Goal: Transaction & Acquisition: Purchase product/service

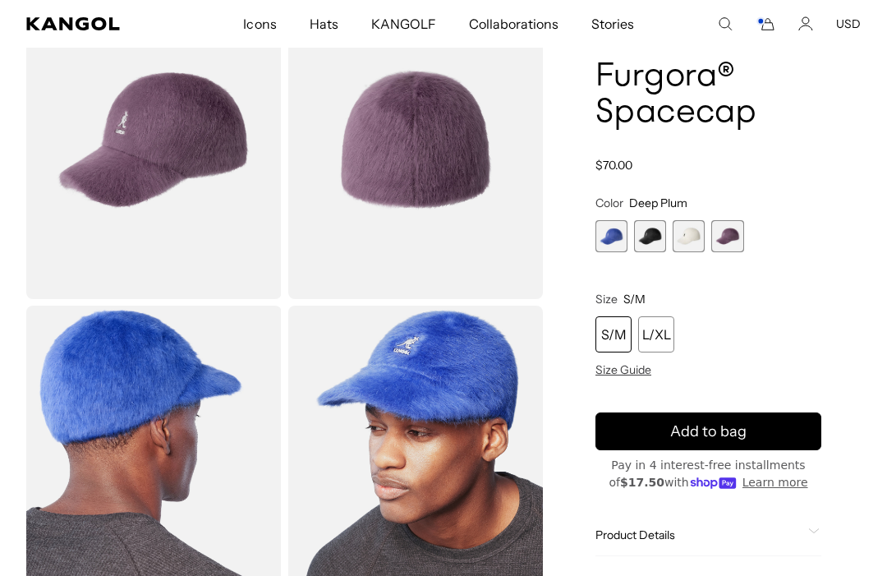
click at [758, 26] on icon "Cart" at bounding box center [765, 23] width 20 height 15
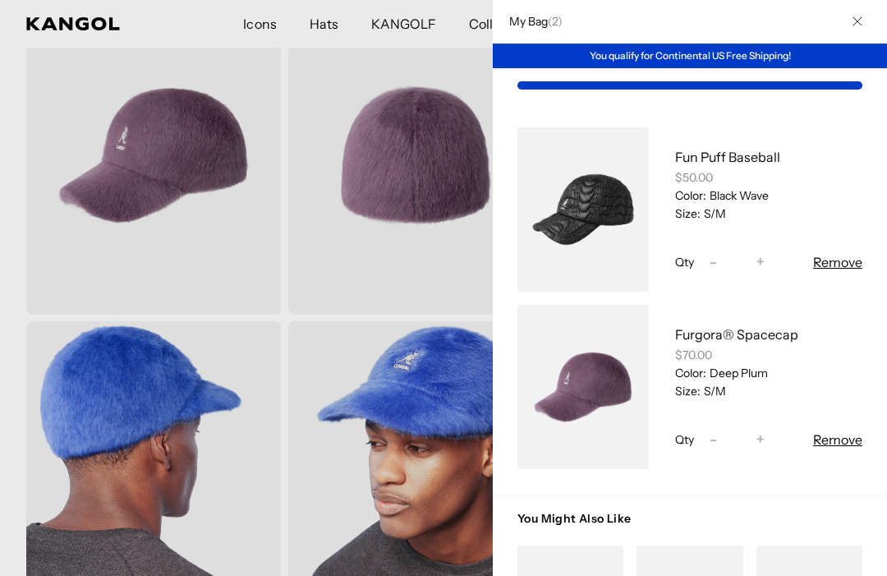
click at [371, 473] on div at bounding box center [443, 288] width 887 height 576
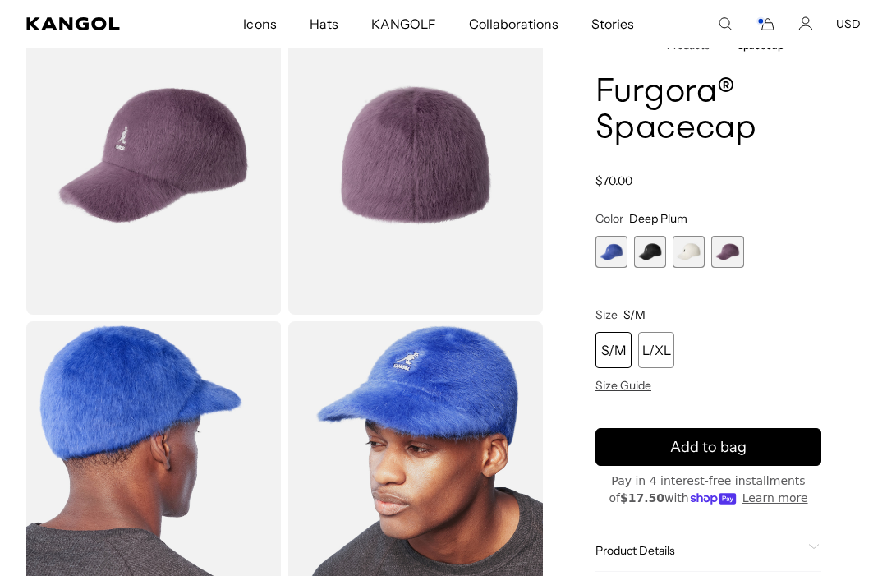
scroll to position [0, 338]
click at [390, 433] on img "Gallery Viewer" at bounding box center [415, 480] width 255 height 319
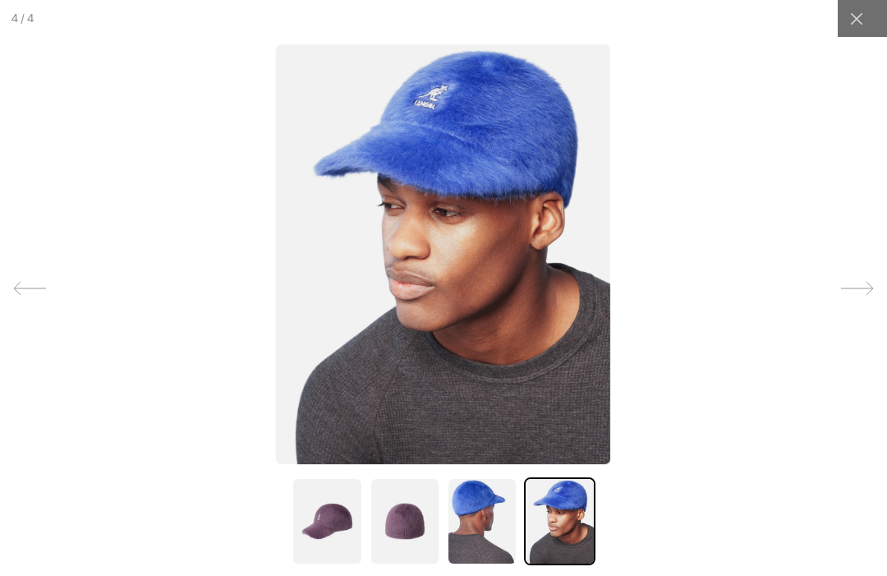
scroll to position [0, 0]
click at [471, 513] on img at bounding box center [482, 521] width 71 height 88
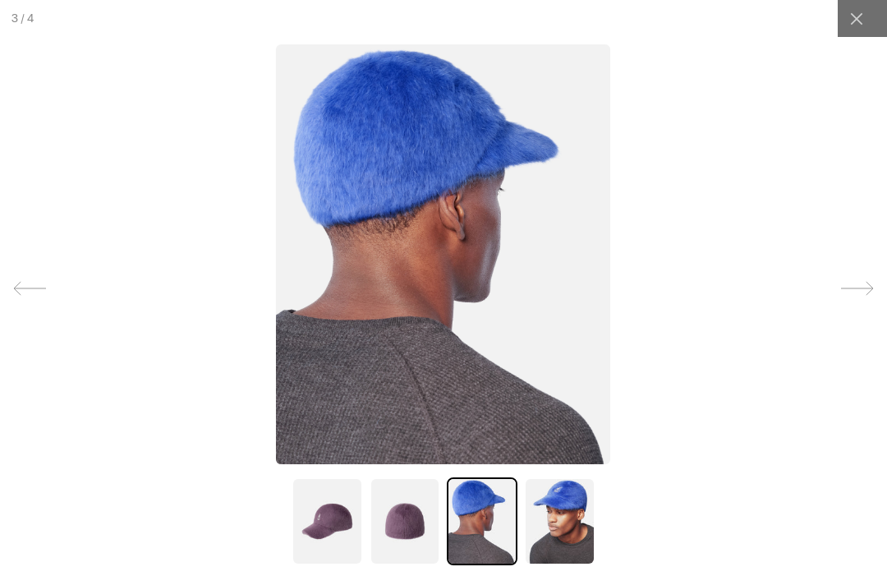
click at [397, 510] on img at bounding box center [404, 521] width 71 height 88
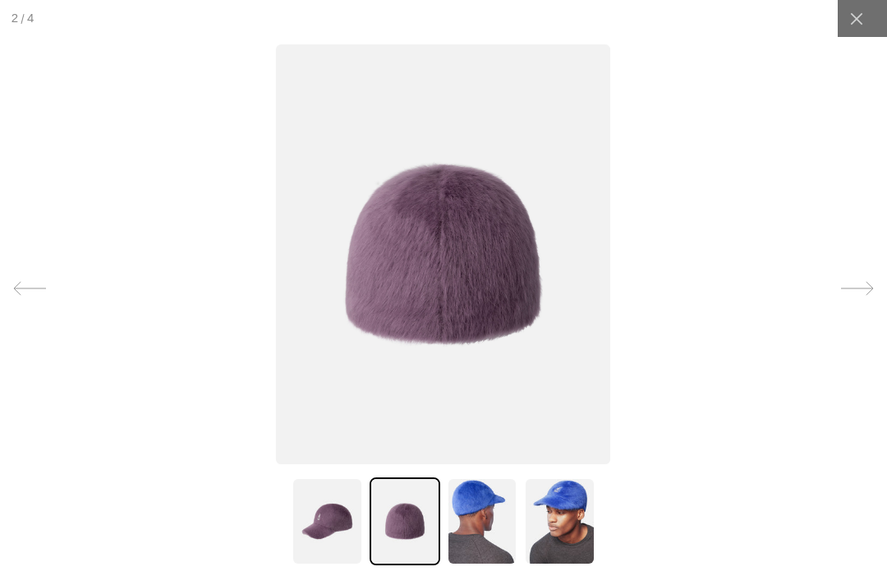
click at [305, 517] on img at bounding box center [326, 521] width 71 height 88
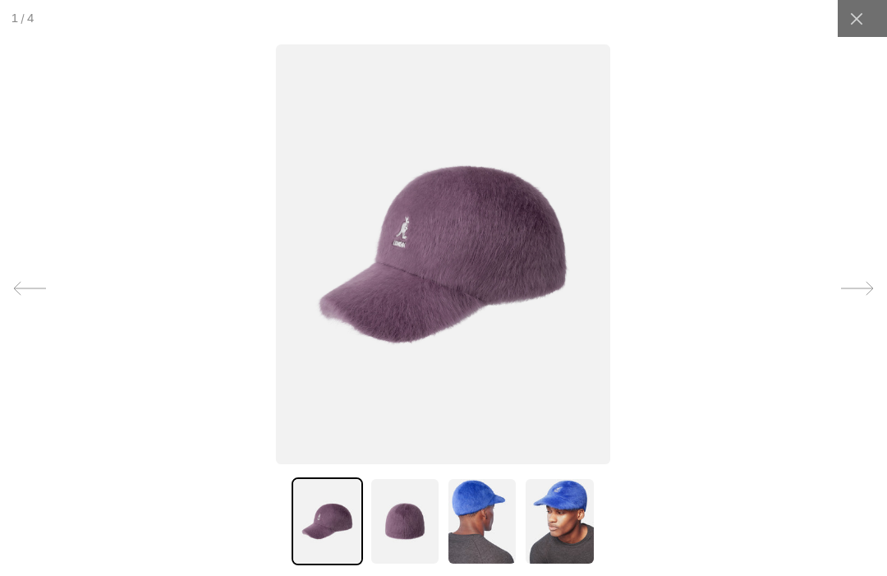
click at [842, 25] on div at bounding box center [856, 18] width 37 height 37
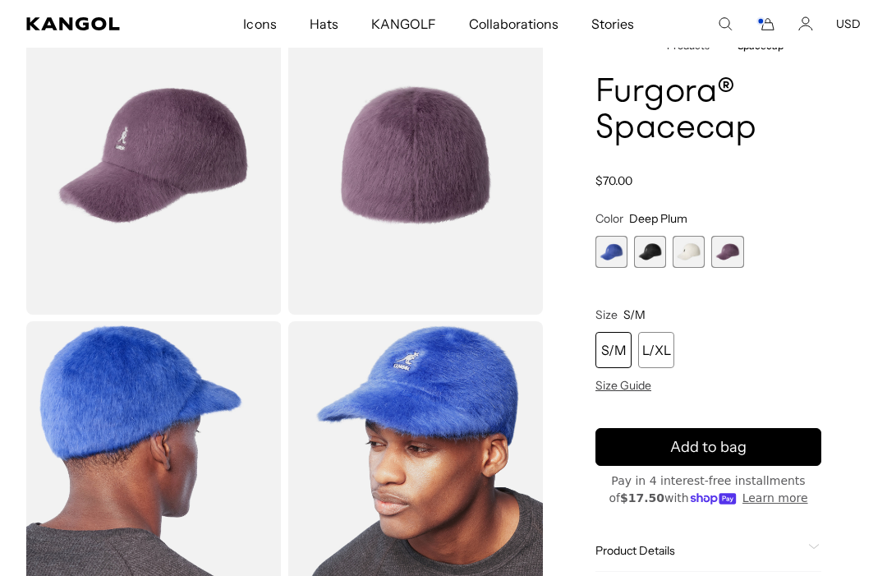
click at [608, 268] on span "1 of 4" at bounding box center [611, 252] width 32 height 32
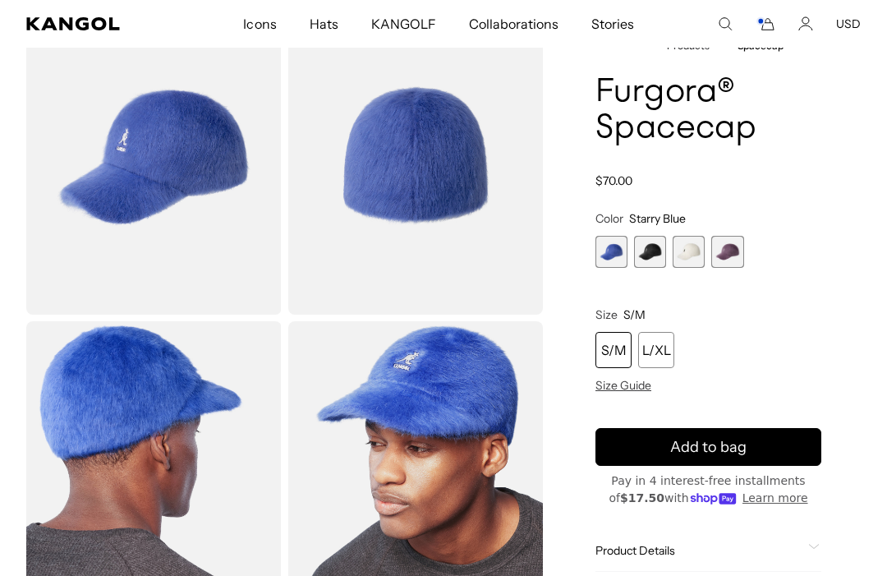
click at [607, 250] on span "1 of 4" at bounding box center [611, 252] width 32 height 32
click at [686, 448] on span "Add to bag" at bounding box center [708, 447] width 76 height 22
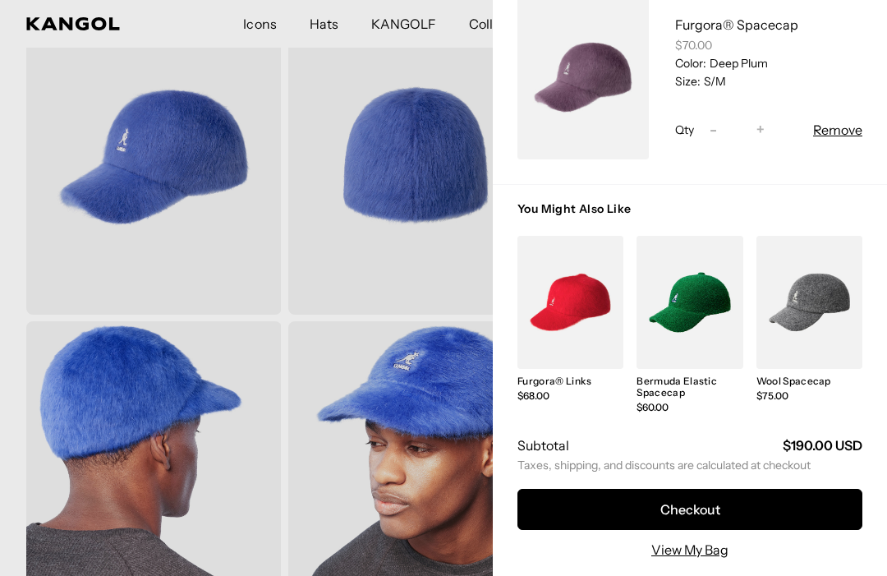
scroll to position [110, 0]
